Goal: Navigation & Orientation: Find specific page/section

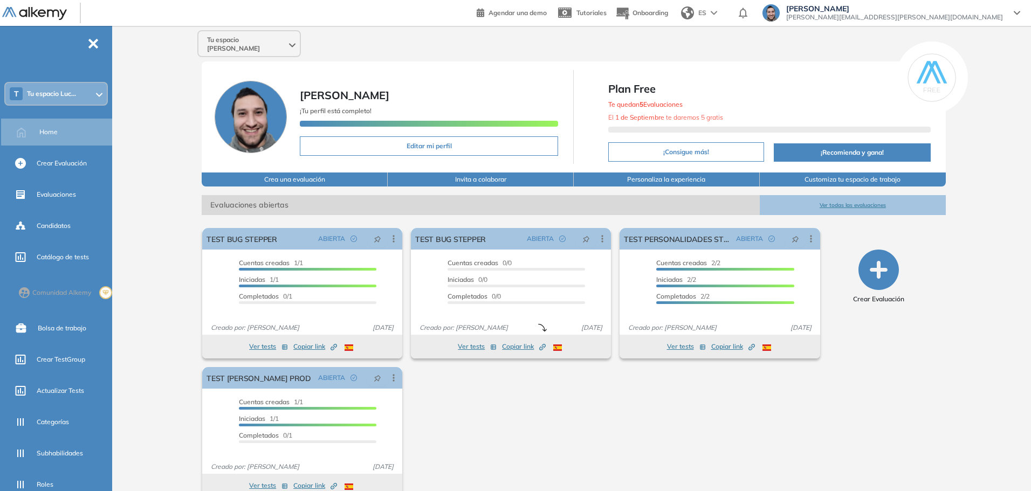
click at [58, 95] on span "Tu espacio Luc..." at bounding box center [51, 94] width 49 height 9
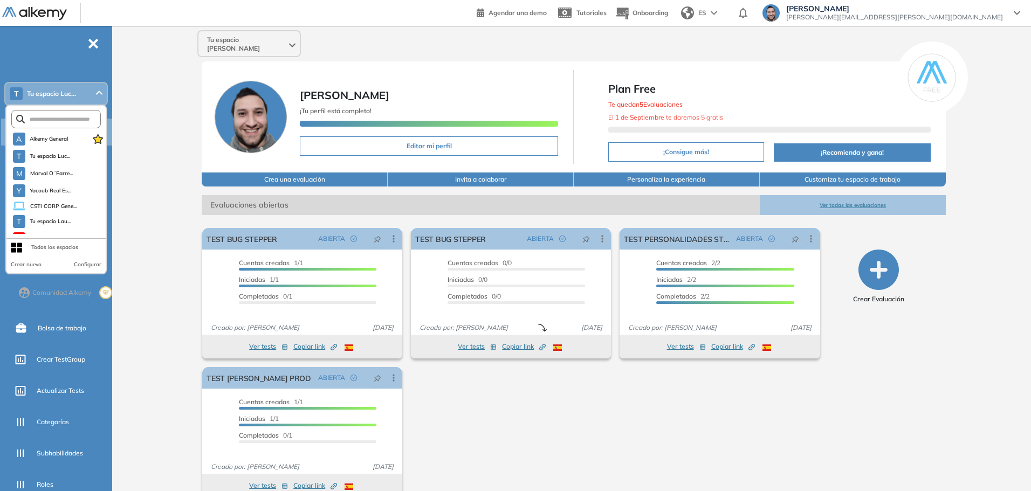
click at [58, 95] on span "Tu espacio Luc..." at bounding box center [51, 94] width 49 height 9
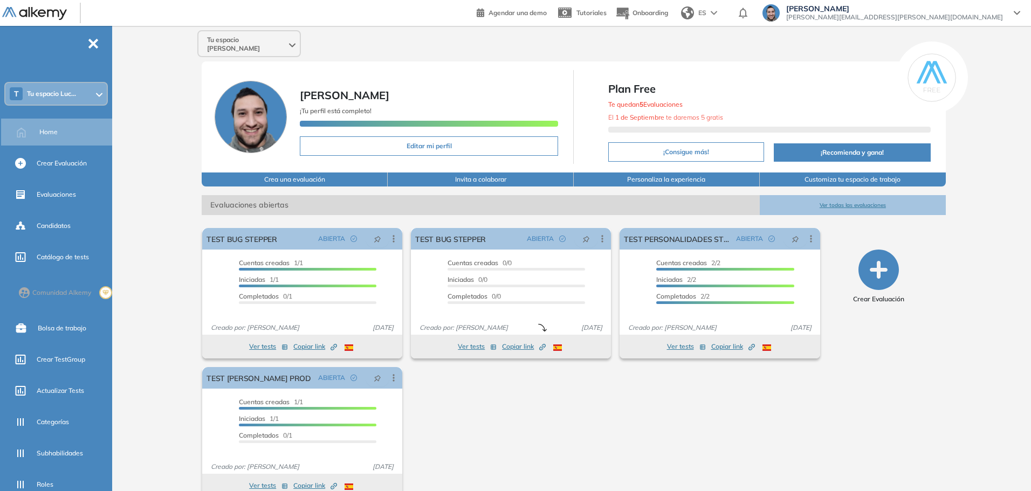
click at [697, 438] on div "El proctoring será activado ¡Importante!: Los usuarios que ya realizaron la eva…" at bounding box center [511, 363] width 627 height 278
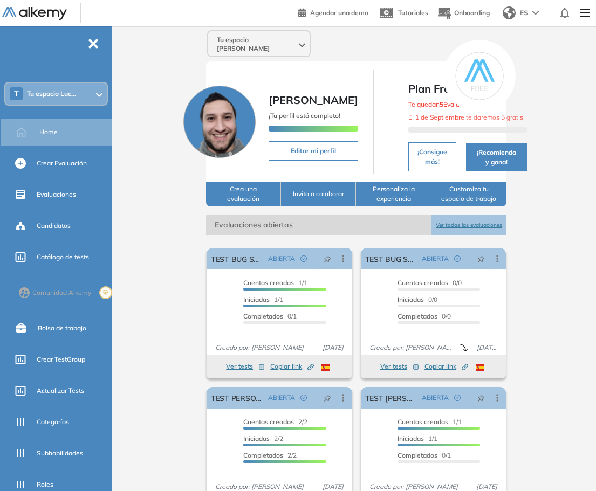
drag, startPoint x: 538, startPoint y: 246, endPoint x: 546, endPoint y: 245, distance: 8.2
click at [539, 246] on div "Tu espacio [PERSON_NAME] ¡Tu perfil está completo! Editar mi perfil Plan Free T…" at bounding box center [355, 318] width 479 height 585
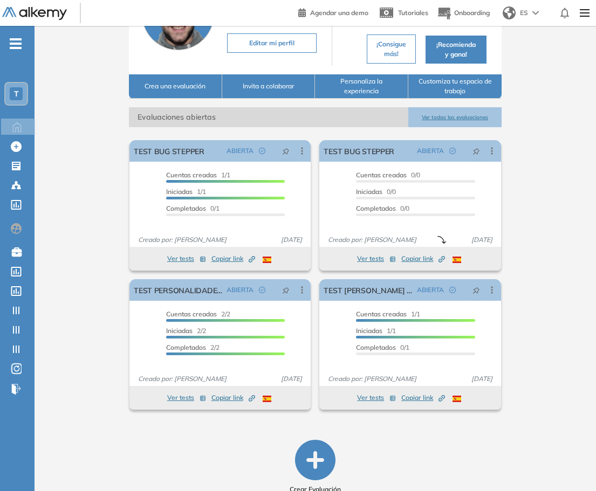
scroll to position [12, 0]
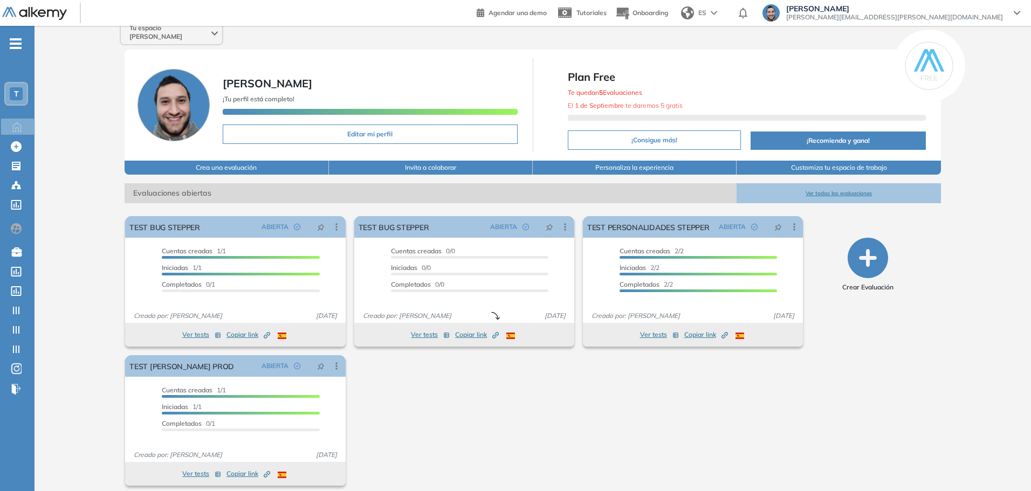
click at [600, 294] on div "Tu espacio [PERSON_NAME] ¡Tu perfil está completo! Editar mi perfil Plan Free T…" at bounding box center [533, 256] width 997 height 485
